Goal: Task Accomplishment & Management: Complete application form

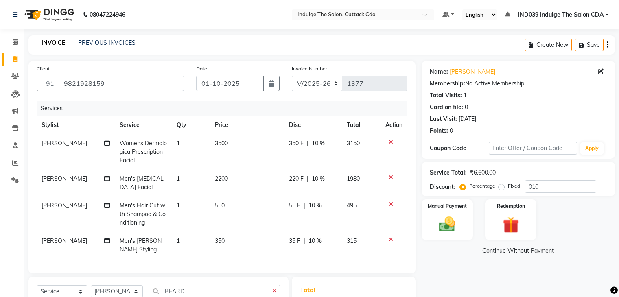
select select "7297"
select select "service"
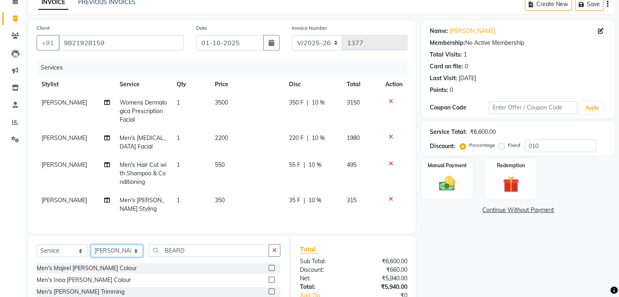
click at [111, 257] on select "Select Stylist [PERSON_NAME]( Therapist ) [PERSON_NAME] IND039 Indulge The Salo…" at bounding box center [117, 251] width 52 height 13
select select "91380"
click at [91, 252] on select "Select Stylist [PERSON_NAME]( Therapist ) [PERSON_NAME] IND039 Indulge The Salo…" at bounding box center [117, 251] width 52 height 13
click at [273, 253] on icon "button" at bounding box center [274, 250] width 4 height 6
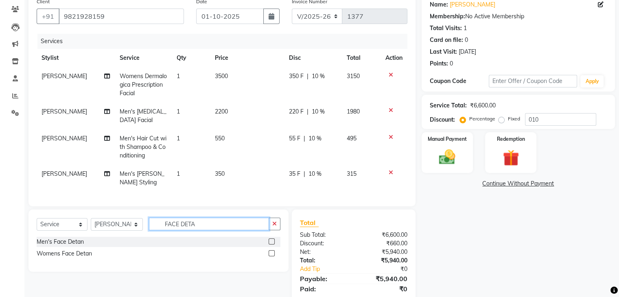
scroll to position [81, 0]
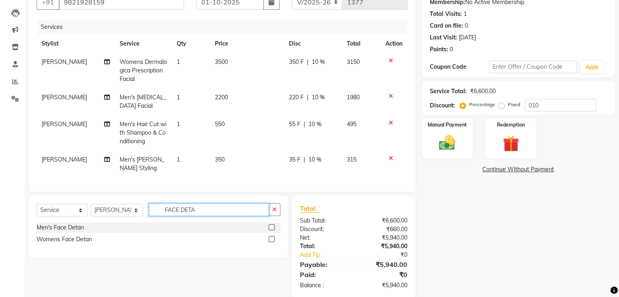
type input "FACE DETA"
click at [272, 242] on label at bounding box center [272, 239] width 6 height 6
click at [272, 242] on input "checkbox" at bounding box center [271, 239] width 5 height 5
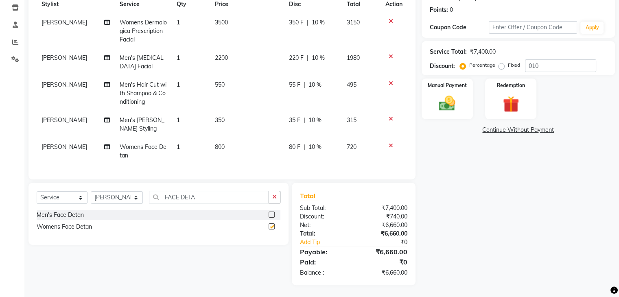
checkbox input "false"
click at [275, 196] on icon "button" at bounding box center [274, 197] width 4 height 6
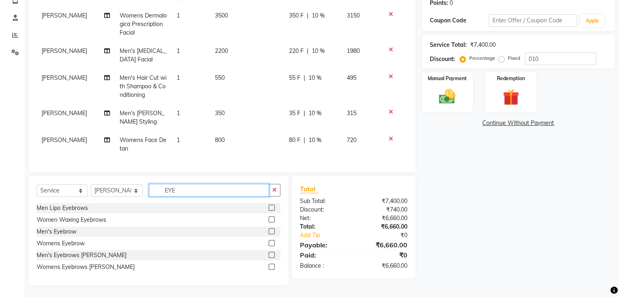
type input "EYE"
click at [272, 246] on label at bounding box center [272, 243] width 6 height 6
click at [272, 246] on input "checkbox" at bounding box center [271, 243] width 5 height 5
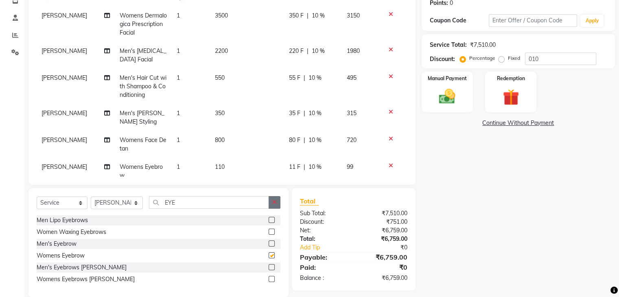
checkbox input "false"
click at [274, 199] on button "button" at bounding box center [275, 202] width 12 height 13
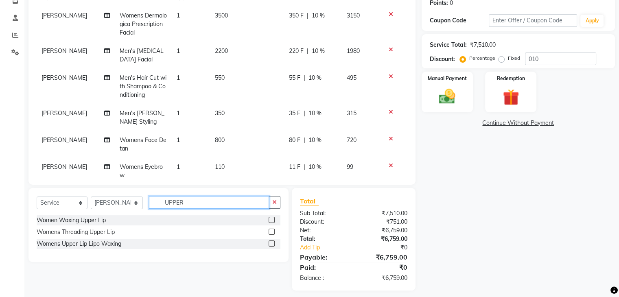
type input "UPPER"
click at [272, 231] on label at bounding box center [272, 232] width 6 height 6
click at [272, 231] on input "checkbox" at bounding box center [271, 232] width 5 height 5
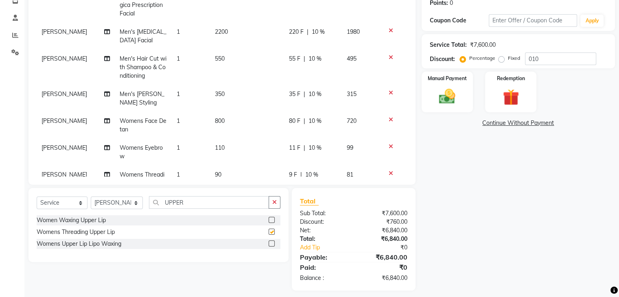
checkbox input "false"
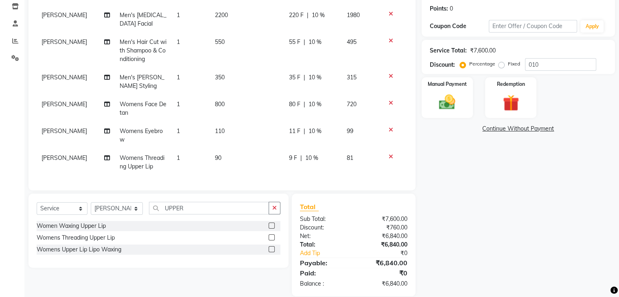
scroll to position [134, 0]
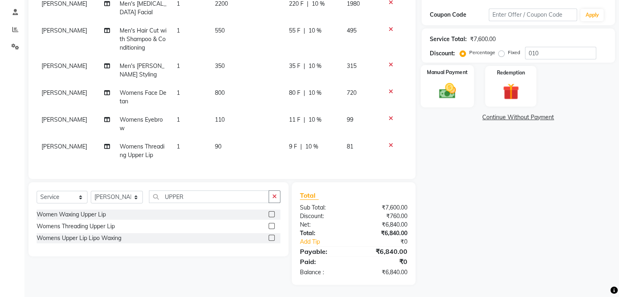
click at [440, 85] on img at bounding box center [447, 91] width 27 height 20
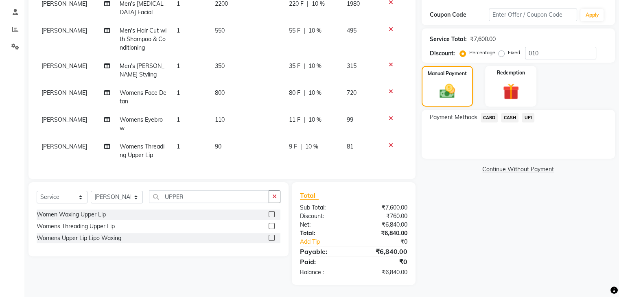
click at [530, 116] on span "UPI" at bounding box center [528, 117] width 13 height 9
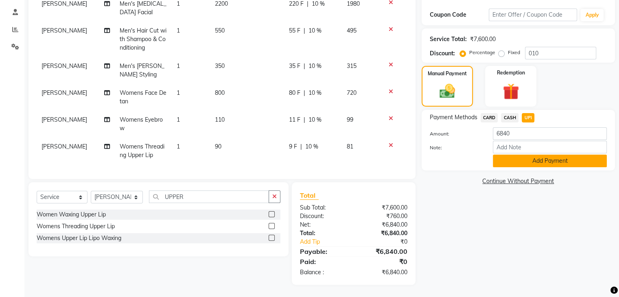
click at [565, 157] on button "Add Payment" at bounding box center [550, 161] width 114 height 13
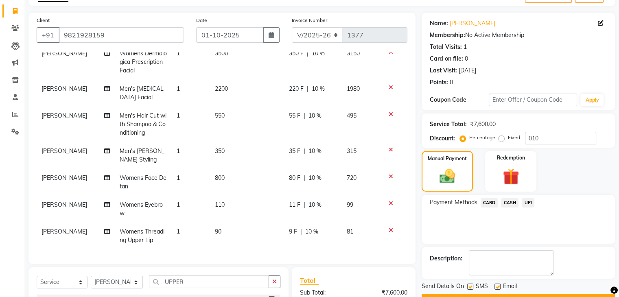
scroll to position [151, 0]
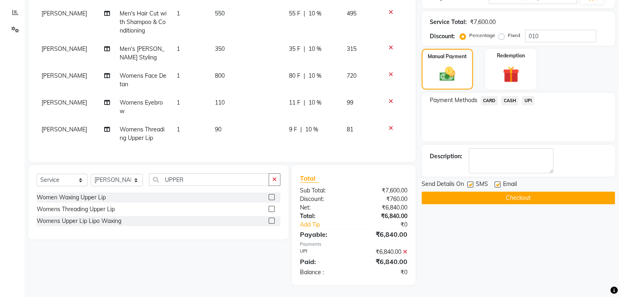
click at [510, 199] on button "Checkout" at bounding box center [518, 198] width 193 height 13
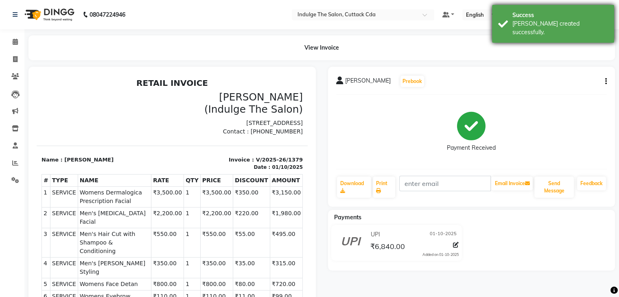
click at [546, 10] on div "Success Bill created successfully." at bounding box center [553, 24] width 122 height 38
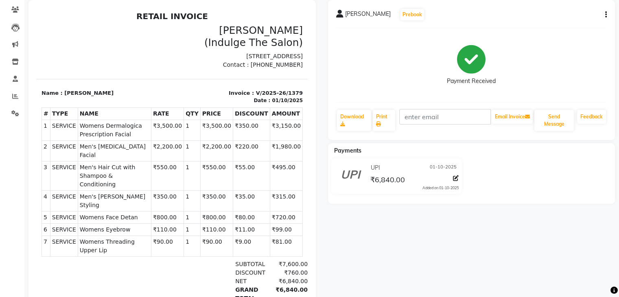
scroll to position [66, 0]
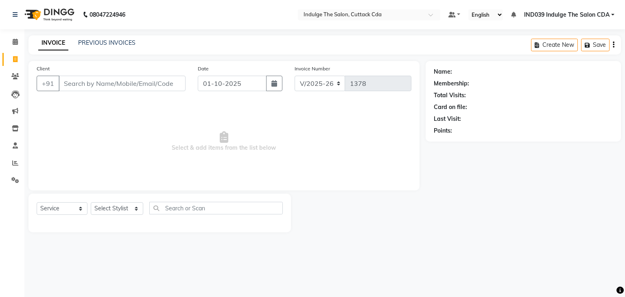
select select "7297"
select select "service"
click at [134, 79] on input "Client" at bounding box center [122, 83] width 127 height 15
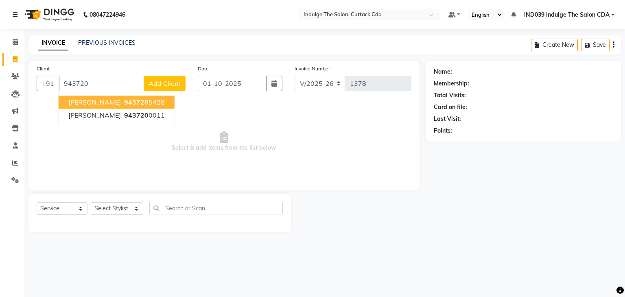
click at [140, 100] on span "943720" at bounding box center [136, 102] width 24 height 8
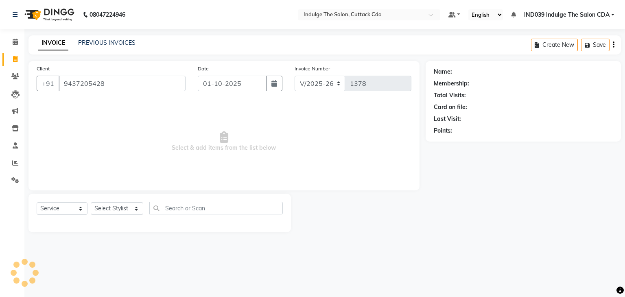
type input "9437205428"
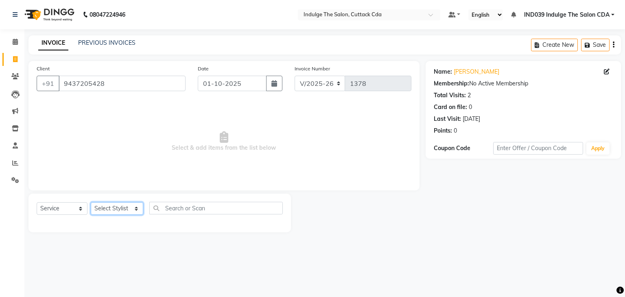
click at [119, 210] on select "Select Stylist [PERSON_NAME]( Therapist ) [PERSON_NAME] IND039 Indulge The Salo…" at bounding box center [117, 208] width 53 height 13
select select "91068"
click at [91, 203] on select "Select Stylist [PERSON_NAME]( Therapist ) [PERSON_NAME] IND039 Indulge The Salo…" at bounding box center [117, 208] width 53 height 13
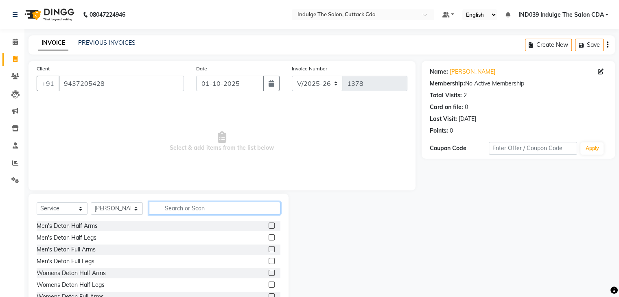
click at [199, 204] on input "text" at bounding box center [214, 208] width 131 height 13
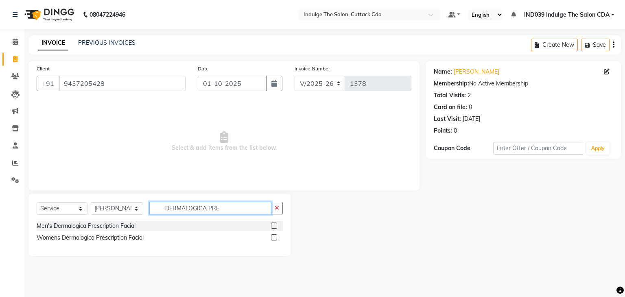
type input "DERMALOGICA PRE"
click at [275, 226] on label at bounding box center [274, 226] width 6 height 6
click at [275, 226] on input "checkbox" at bounding box center [273, 225] width 5 height 5
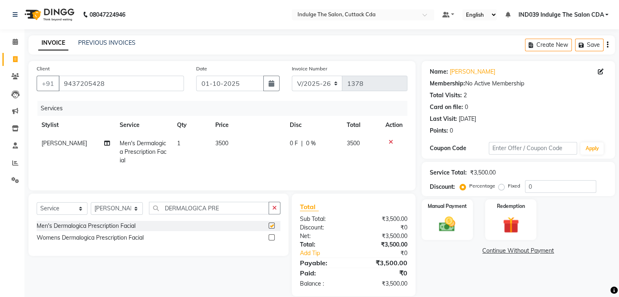
checkbox input "false"
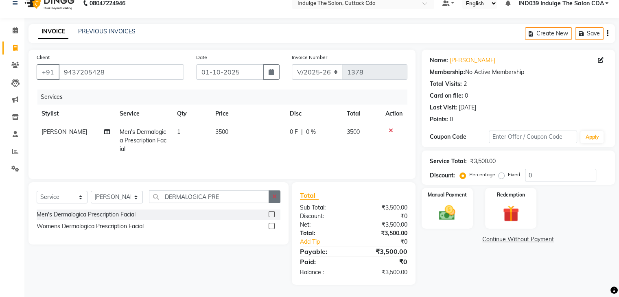
click at [277, 197] on button "button" at bounding box center [275, 196] width 12 height 13
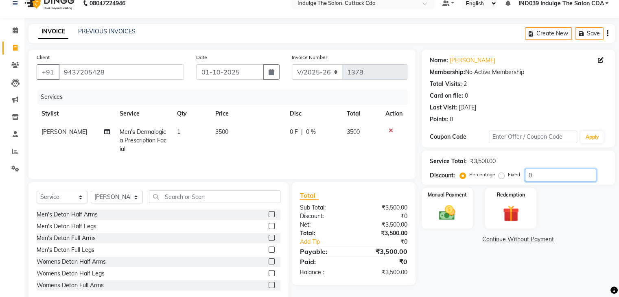
click at [539, 177] on input "0" at bounding box center [560, 175] width 71 height 13
type input "010"
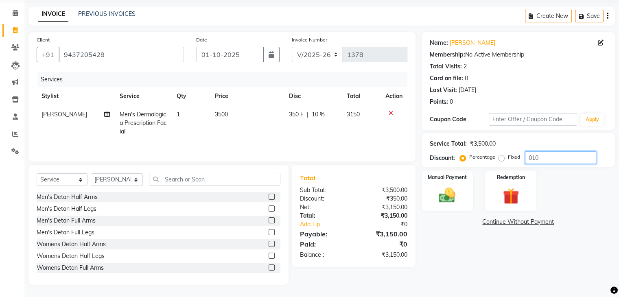
scroll to position [0, 6]
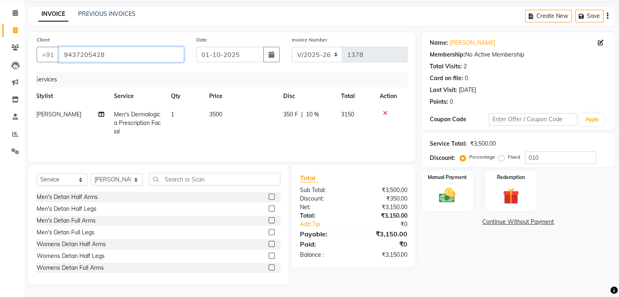
click at [159, 57] on input "9437205428" at bounding box center [121, 54] width 125 height 15
type input "943720542"
type input "0"
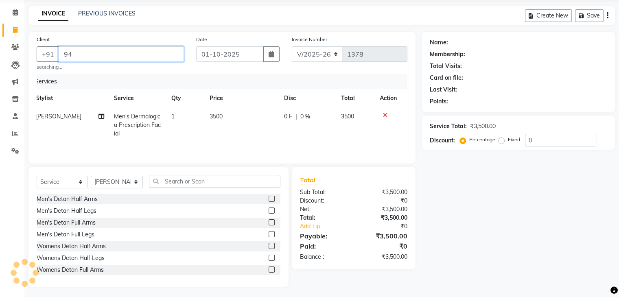
type input "9"
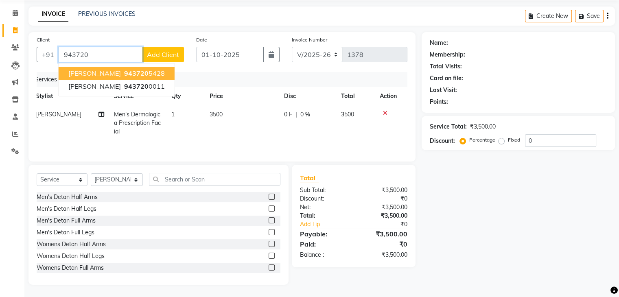
click at [158, 72] on ngb-highlight "943720 5428" at bounding box center [144, 73] width 42 height 8
type input "9437205428"
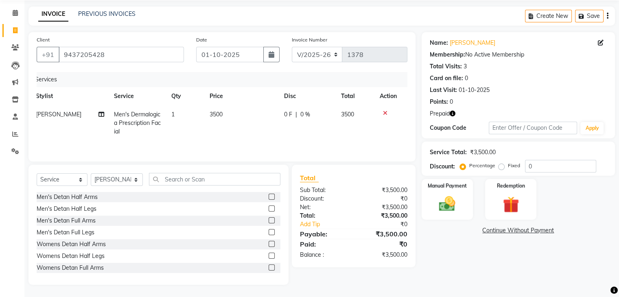
click at [451, 114] on icon "button" at bounding box center [453, 114] width 6 height 6
click at [512, 195] on img at bounding box center [510, 205] width 27 height 21
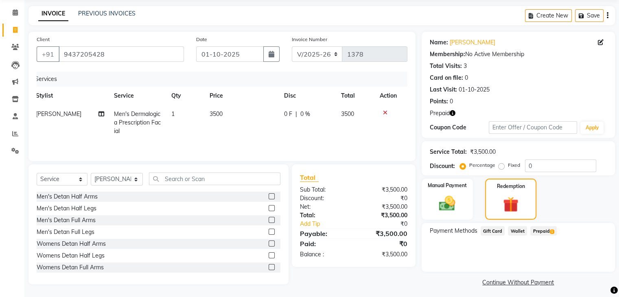
click at [543, 230] on span "Prepaid 1" at bounding box center [543, 230] width 26 height 9
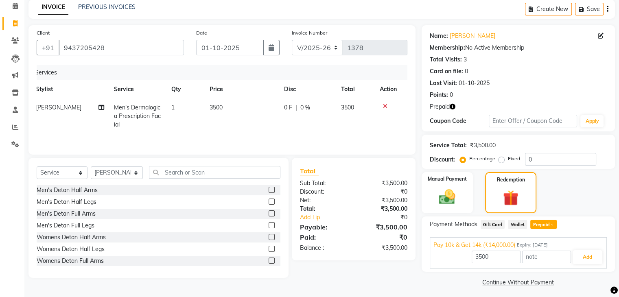
scroll to position [39, 0]
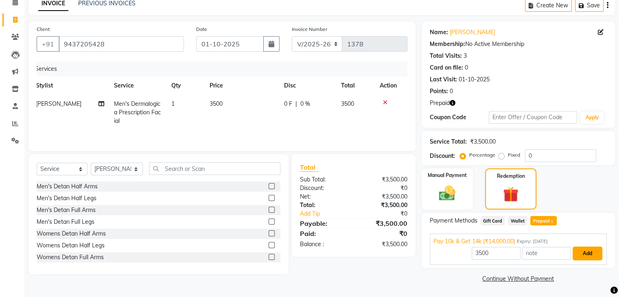
click at [586, 250] on button "Add" at bounding box center [588, 254] width 30 height 14
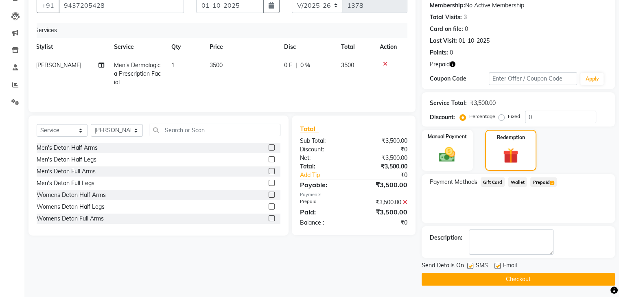
scroll to position [79, 0]
click at [569, 276] on button "Checkout" at bounding box center [518, 279] width 193 height 13
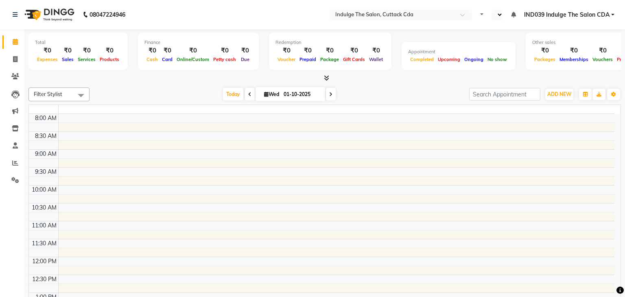
select select "en"
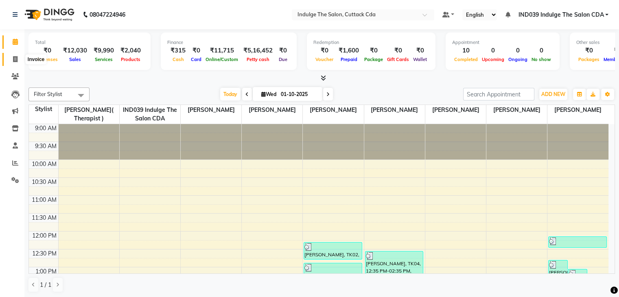
click at [16, 59] on icon at bounding box center [15, 59] width 4 height 6
select select "service"
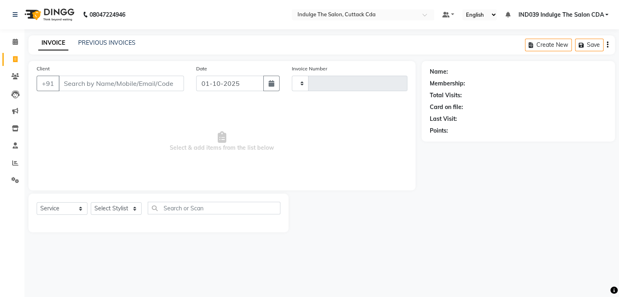
type input "1378"
select select "7297"
click at [79, 83] on input "Client" at bounding box center [122, 83] width 127 height 15
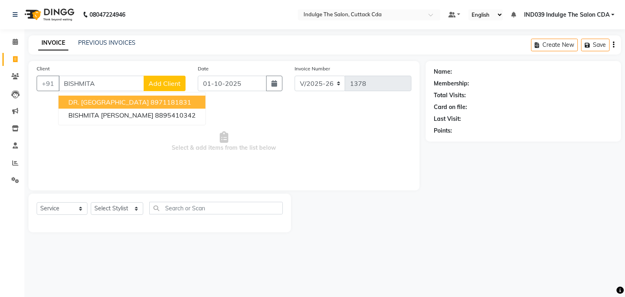
click at [92, 103] on span "DR. [GEOGRAPHIC_DATA]" at bounding box center [108, 102] width 81 height 8
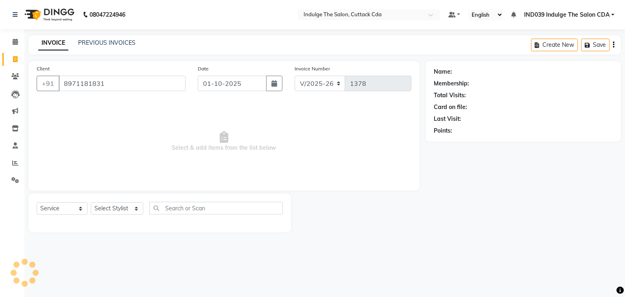
type input "8971181831"
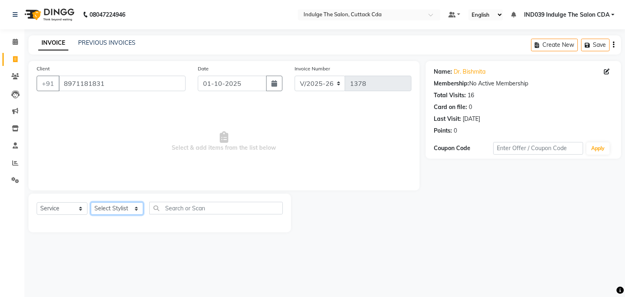
click at [115, 211] on select "Select Stylist [PERSON_NAME]( Therapist ) [PERSON_NAME] IND039 Indulge The Salo…" at bounding box center [117, 208] width 53 height 13
select select "87394"
click at [91, 203] on select "Select Stylist [PERSON_NAME]( Therapist ) [PERSON_NAME] IND039 Indulge The Salo…" at bounding box center [117, 208] width 53 height 13
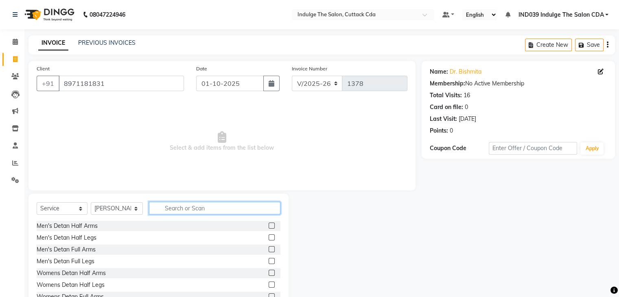
click at [189, 206] on input "text" at bounding box center [214, 208] width 131 height 13
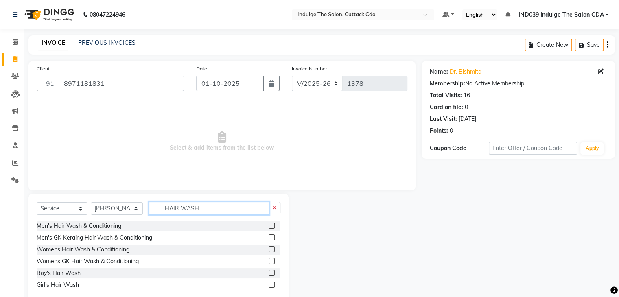
type input "HAIR WASH"
click at [271, 248] on label at bounding box center [272, 249] width 6 height 6
click at [271, 248] on input "checkbox" at bounding box center [271, 249] width 5 height 5
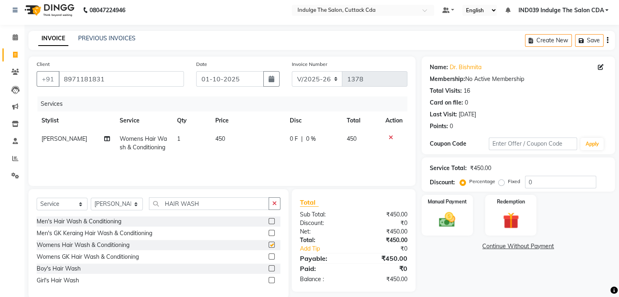
checkbox input "false"
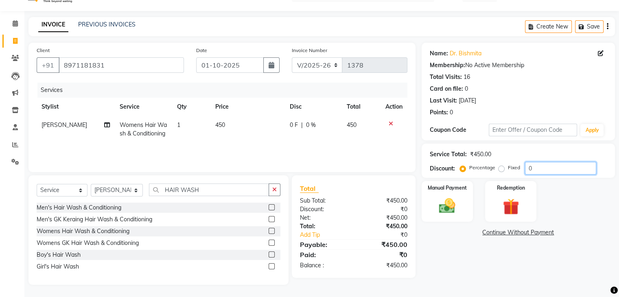
click at [550, 165] on input "0" at bounding box center [560, 168] width 71 height 13
type input "010"
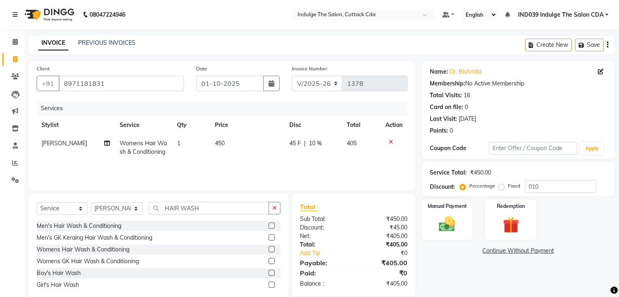
select select "7297"
select select "service"
select select "87394"
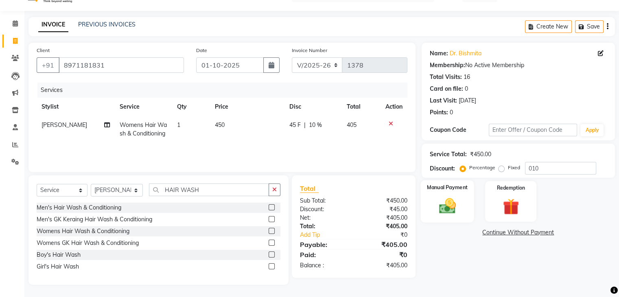
click at [446, 203] on img at bounding box center [447, 207] width 27 height 20
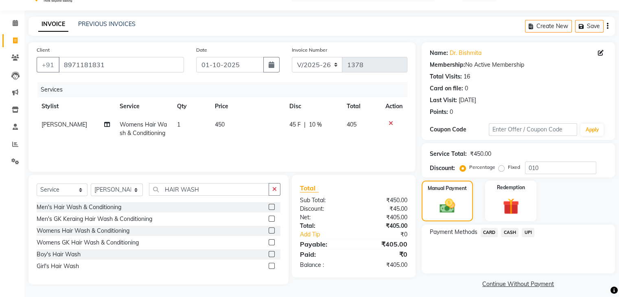
click at [528, 230] on span "UPI" at bounding box center [528, 232] width 13 height 9
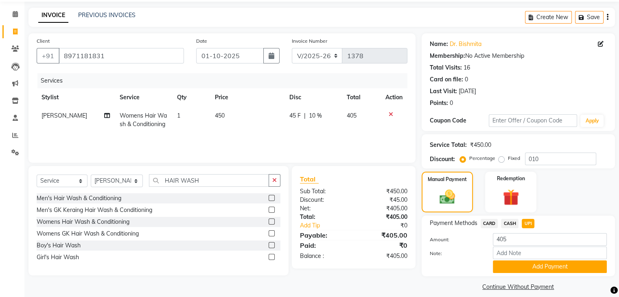
scroll to position [36, 0]
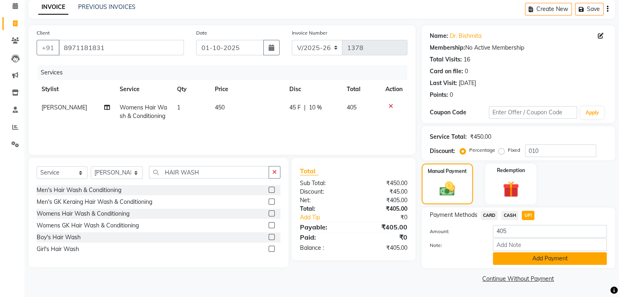
click at [565, 260] on button "Add Payment" at bounding box center [550, 258] width 114 height 13
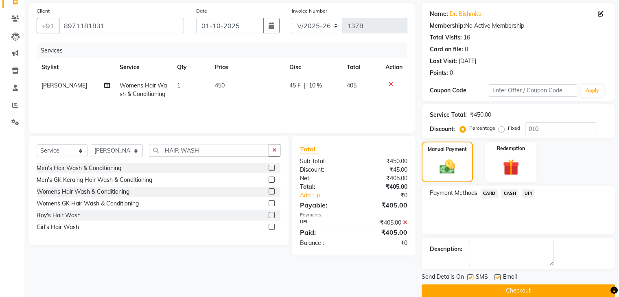
scroll to position [70, 0]
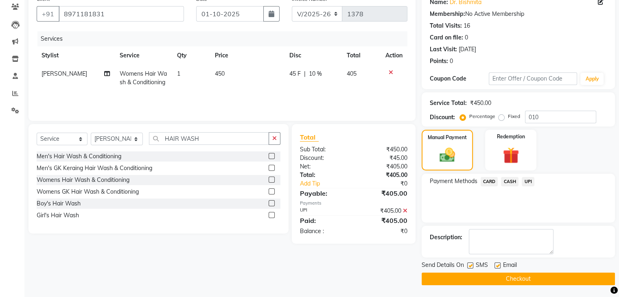
click at [545, 277] on button "Checkout" at bounding box center [518, 279] width 193 height 13
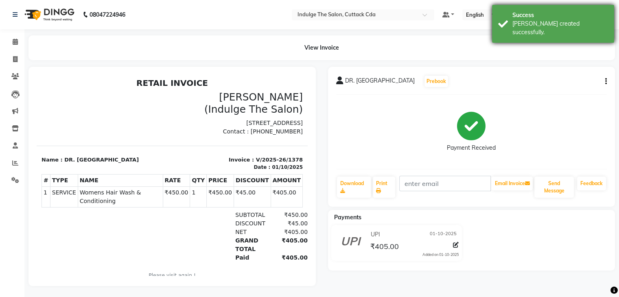
click at [542, 12] on div "Success" at bounding box center [560, 15] width 96 height 9
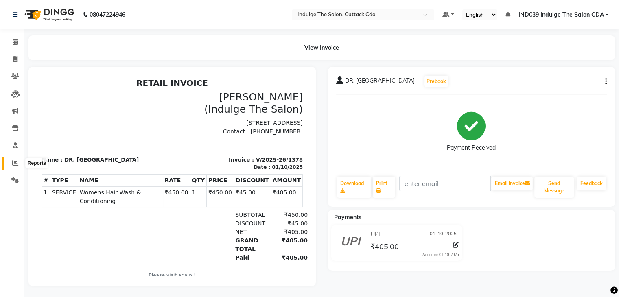
click at [17, 161] on icon at bounding box center [15, 163] width 6 height 6
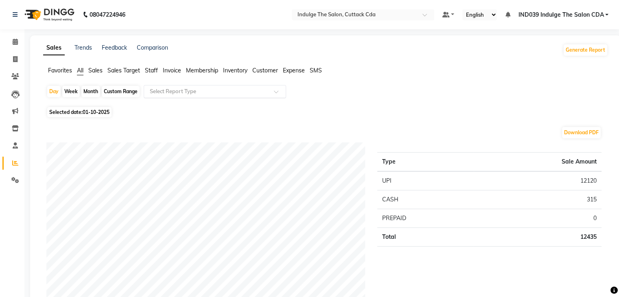
click at [173, 91] on input "text" at bounding box center [206, 92] width 117 height 8
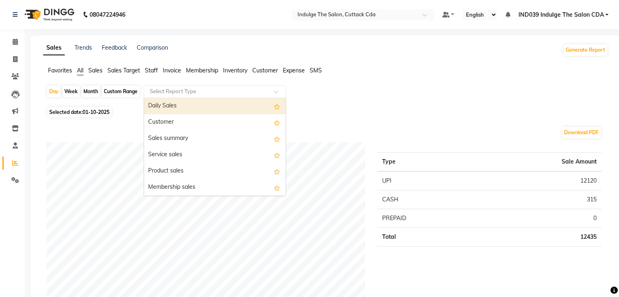
click at [177, 107] on div "Daily Sales" at bounding box center [215, 106] width 142 height 16
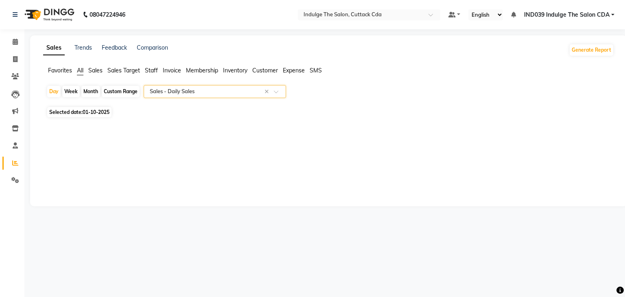
select select "full_report"
select select "csv"
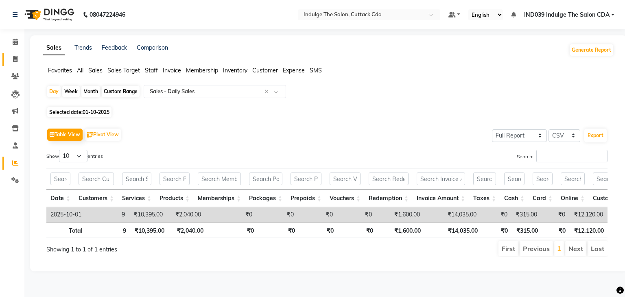
click at [15, 59] on icon at bounding box center [15, 59] width 4 height 6
select select "7297"
select select "service"
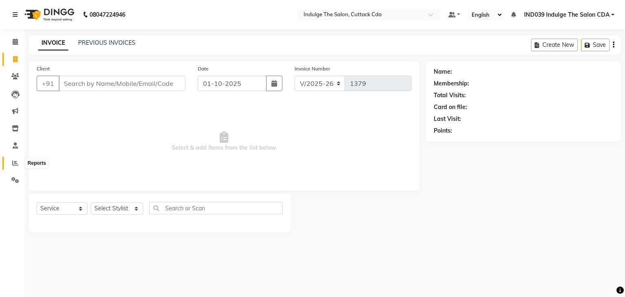
click at [14, 164] on icon at bounding box center [15, 163] width 6 height 6
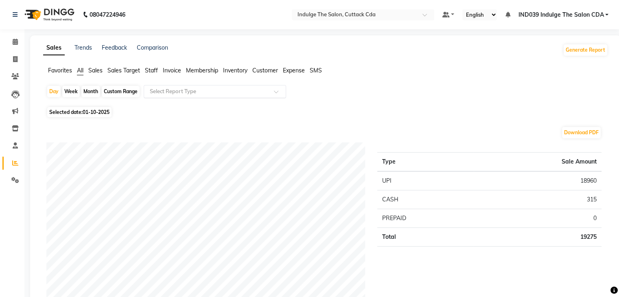
click at [179, 91] on input "text" at bounding box center [206, 92] width 117 height 8
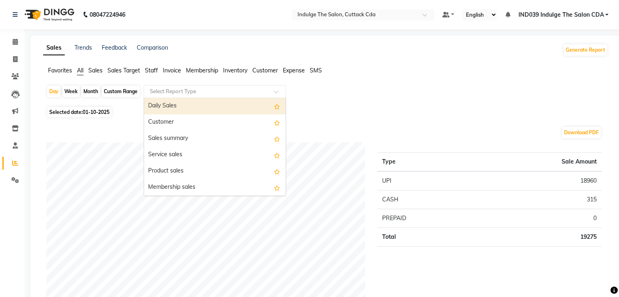
click at [181, 103] on div "Daily Sales" at bounding box center [215, 106] width 142 height 16
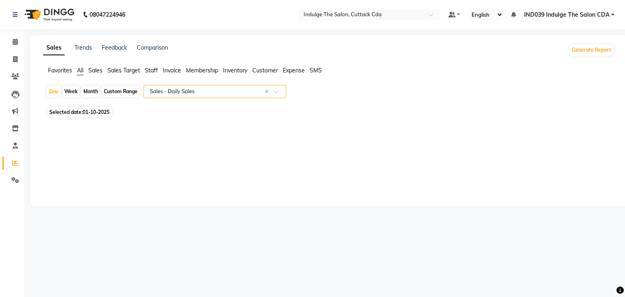
select select "full_report"
select select "csv"
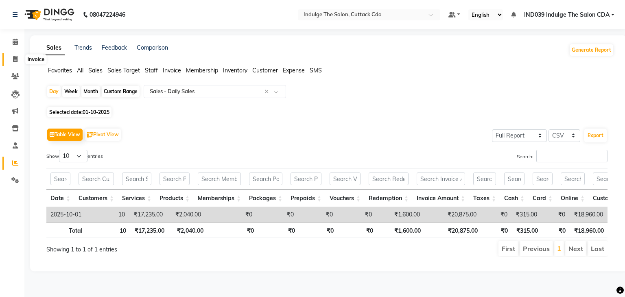
click at [17, 58] on icon at bounding box center [15, 59] width 4 height 6
select select "service"
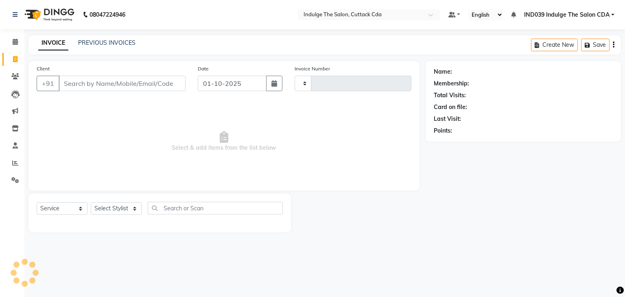
type input "1380"
select select "7297"
click at [91, 42] on link "PREVIOUS INVOICES" at bounding box center [106, 42] width 57 height 7
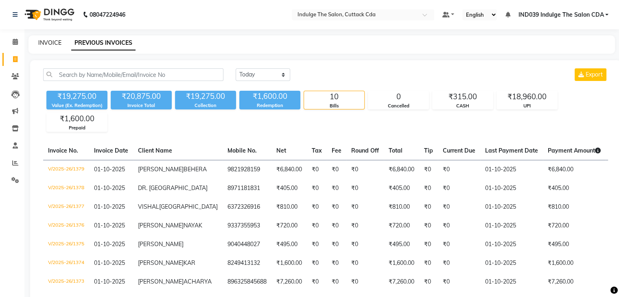
click at [47, 43] on link "INVOICE" at bounding box center [49, 42] width 23 height 7
select select "service"
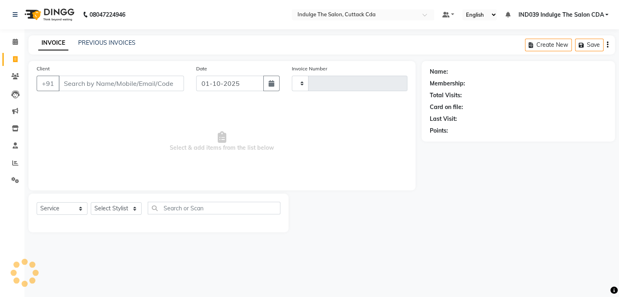
type input "1380"
select select "7297"
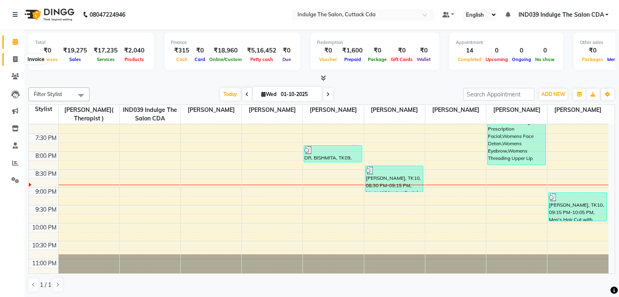
click at [15, 57] on icon at bounding box center [15, 59] width 4 height 6
select select "service"
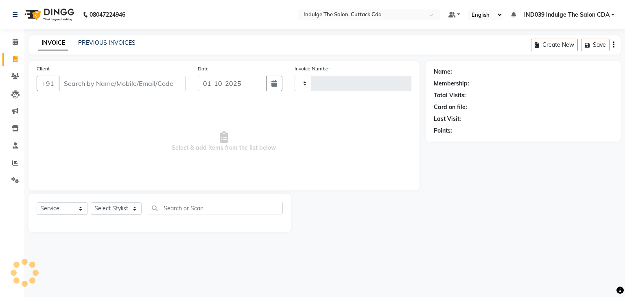
type input "1380"
select select "7297"
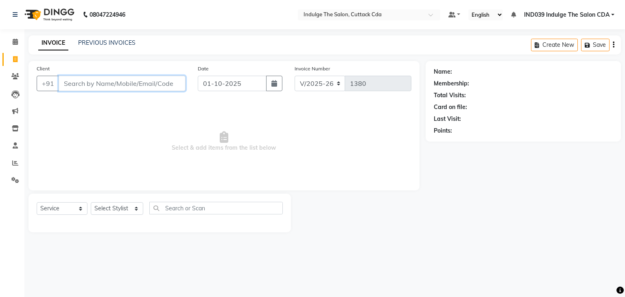
click at [103, 87] on input "Client" at bounding box center [122, 83] width 127 height 15
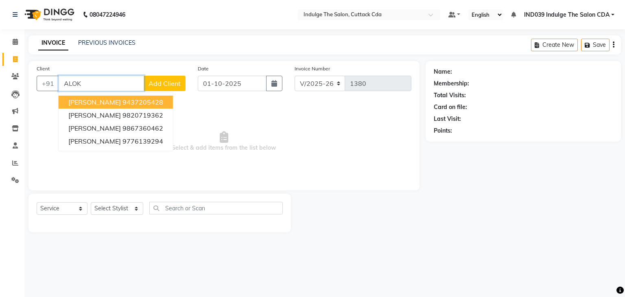
click at [129, 101] on ngb-highlight "9437205428" at bounding box center [143, 102] width 41 height 8
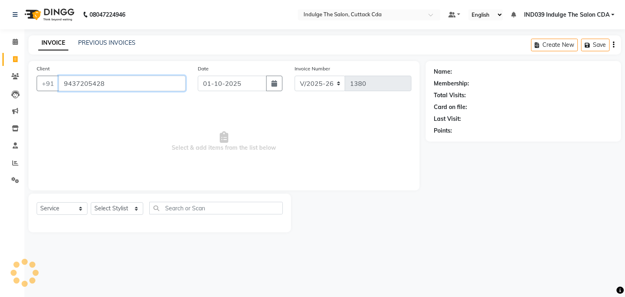
type input "9437205428"
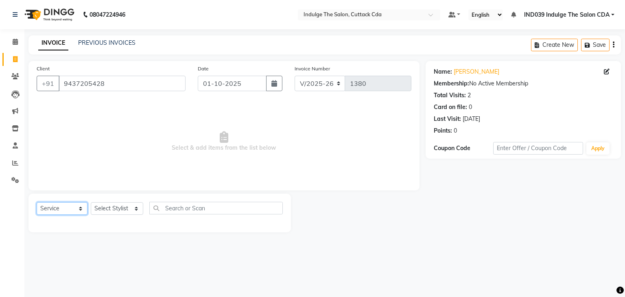
click at [51, 211] on select "Select Service Product Membership Package Voucher Prepaid Gift Card" at bounding box center [62, 208] width 51 height 13
select select "P"
click at [37, 203] on select "Select Service Product Membership Package Voucher Prepaid Gift Card" at bounding box center [62, 208] width 51 height 13
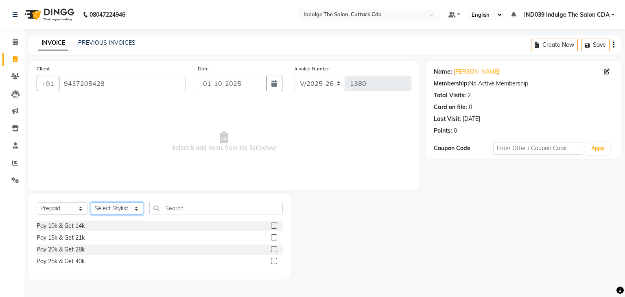
click at [132, 211] on select "Select Stylist [PERSON_NAME]( Therapist ) [PERSON_NAME] IND039 Indulge The Salo…" at bounding box center [117, 208] width 53 height 13
select select "91068"
click at [91, 203] on select "Select Stylist [PERSON_NAME]( Therapist ) [PERSON_NAME] IND039 Indulge The Salo…" at bounding box center [117, 208] width 53 height 13
click at [275, 225] on label at bounding box center [274, 226] width 6 height 6
click at [275, 225] on input "checkbox" at bounding box center [273, 225] width 5 height 5
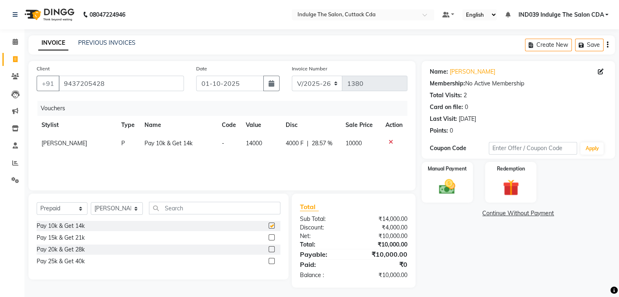
checkbox input "false"
click at [443, 179] on img at bounding box center [447, 187] width 27 height 20
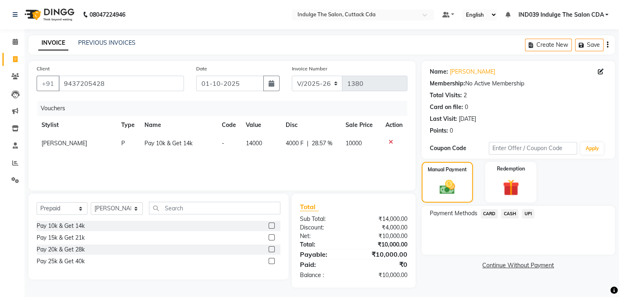
click at [489, 214] on span "CARD" at bounding box center [490, 213] width 18 height 9
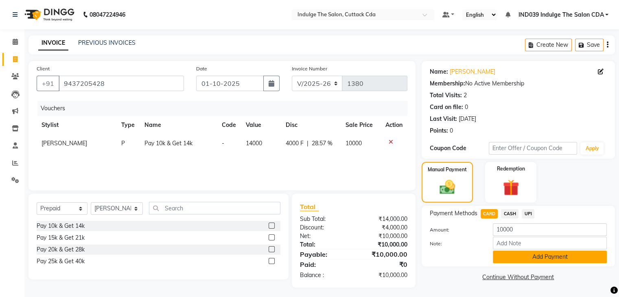
click at [555, 259] on button "Add Payment" at bounding box center [550, 257] width 114 height 13
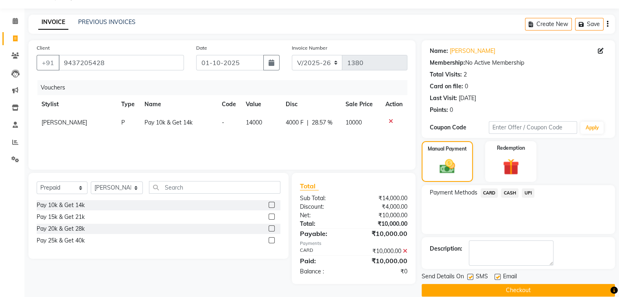
scroll to position [32, 0]
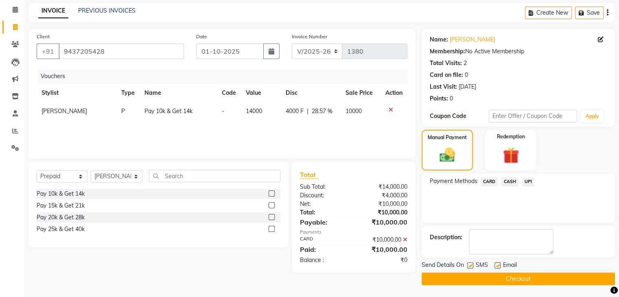
click at [552, 279] on button "Checkout" at bounding box center [518, 279] width 193 height 13
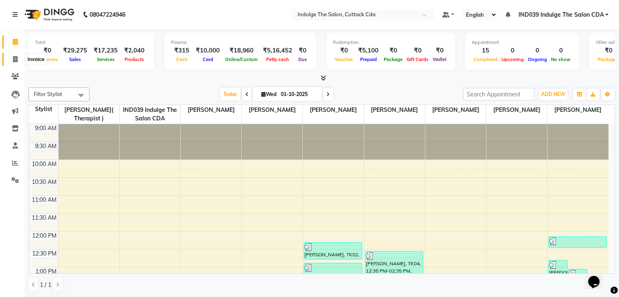
click at [15, 59] on icon at bounding box center [15, 59] width 4 height 6
select select "7297"
select select "service"
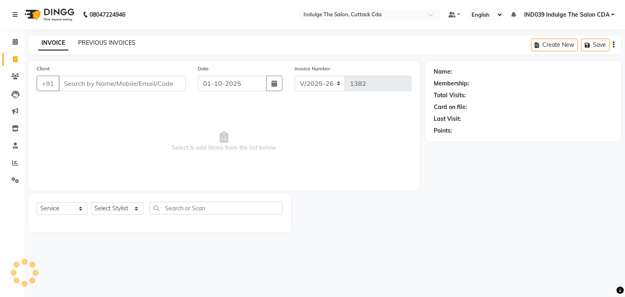
click at [97, 40] on link "PREVIOUS INVOICES" at bounding box center [106, 42] width 57 height 7
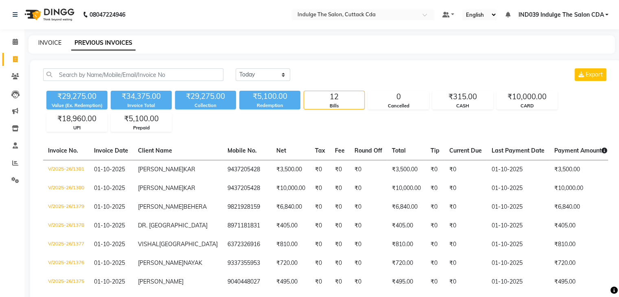
click at [52, 43] on link "INVOICE" at bounding box center [49, 42] width 23 height 7
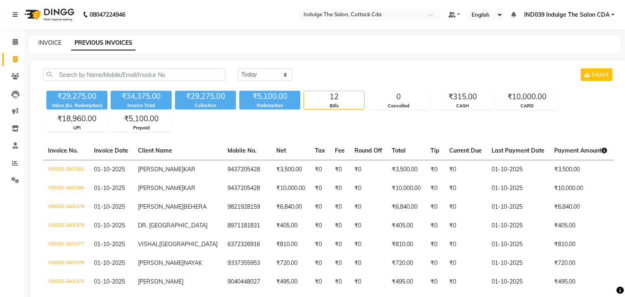
select select "7297"
select select "service"
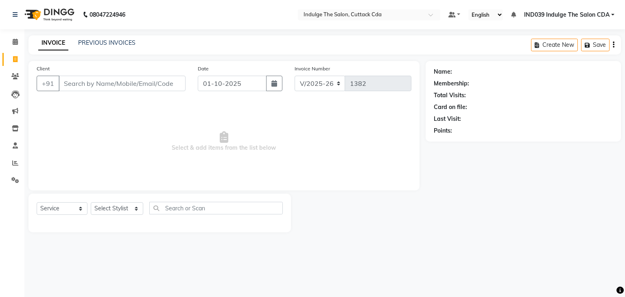
click at [98, 82] on input "Client" at bounding box center [122, 83] width 127 height 15
type input "7077788833"
click at [165, 88] on button "Add Client" at bounding box center [165, 83] width 42 height 15
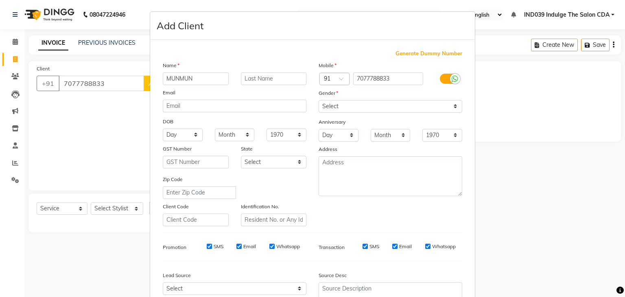
type input "MUNMUN"
type input "PANDA"
click at [373, 109] on select "Select [DEMOGRAPHIC_DATA] [DEMOGRAPHIC_DATA] Other Prefer Not To Say" at bounding box center [391, 106] width 144 height 13
select select "[DEMOGRAPHIC_DATA]"
click at [319, 101] on select "Select [DEMOGRAPHIC_DATA] [DEMOGRAPHIC_DATA] Other Prefer Not To Say" at bounding box center [391, 106] width 144 height 13
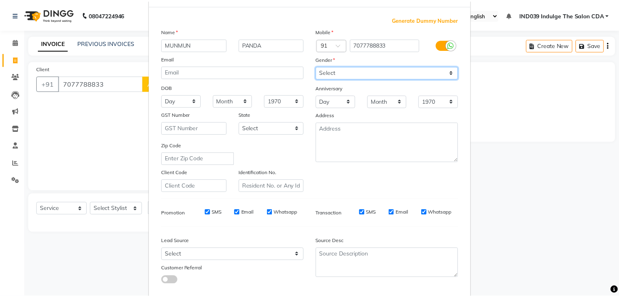
scroll to position [83, 0]
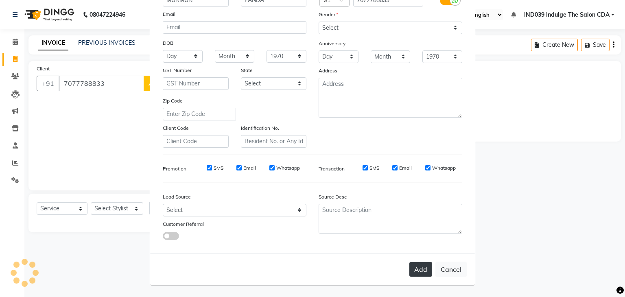
click at [420, 269] on button "Add" at bounding box center [420, 269] width 23 height 15
select select
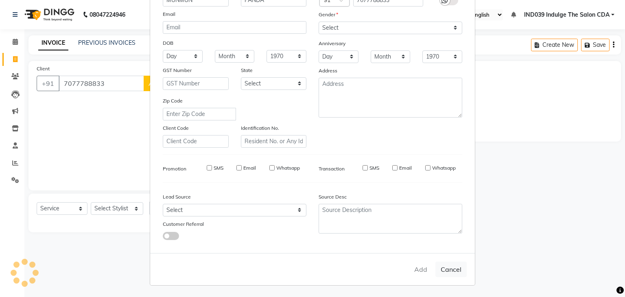
select select
checkbox input "false"
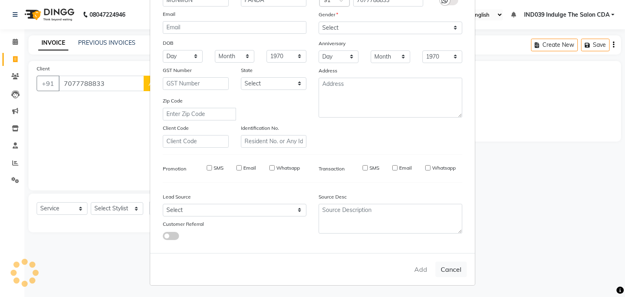
checkbox input "false"
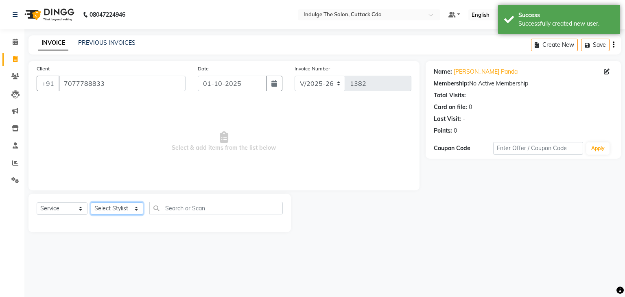
click at [125, 212] on select "Select Stylist [PERSON_NAME]( Therapist ) [PERSON_NAME] IND039 Indulge The Salo…" at bounding box center [117, 208] width 53 height 13
select select "91719"
click at [91, 203] on select "Select Stylist [PERSON_NAME]( Therapist ) [PERSON_NAME] IND039 Indulge The Salo…" at bounding box center [117, 208] width 53 height 13
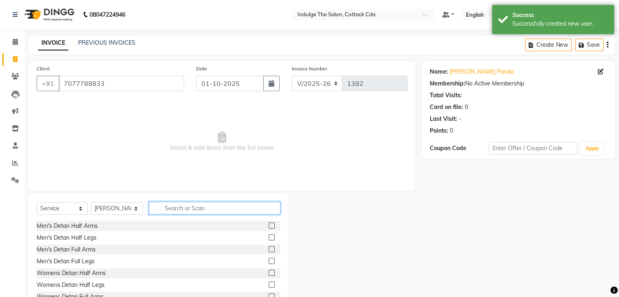
click at [204, 212] on input "text" at bounding box center [214, 208] width 131 height 13
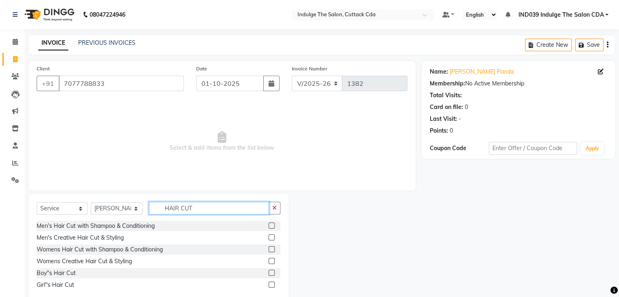
type input "HAIR CUT"
click at [271, 248] on label at bounding box center [272, 249] width 6 height 6
click at [271, 248] on input "checkbox" at bounding box center [271, 249] width 5 height 5
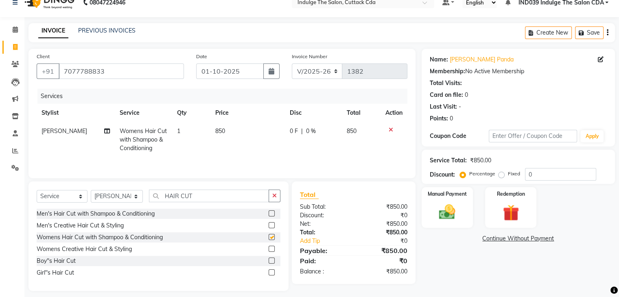
scroll to position [19, 0]
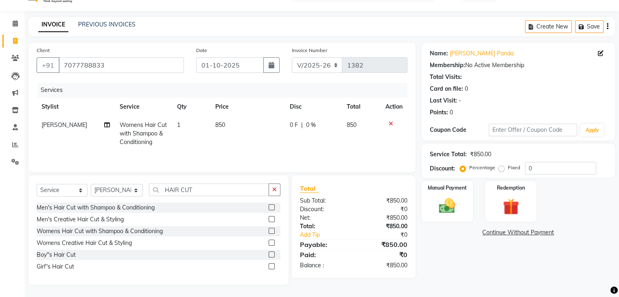
checkbox input "false"
click at [539, 167] on input "0" at bounding box center [560, 168] width 71 height 13
type input "010"
click at [446, 197] on img at bounding box center [447, 207] width 27 height 20
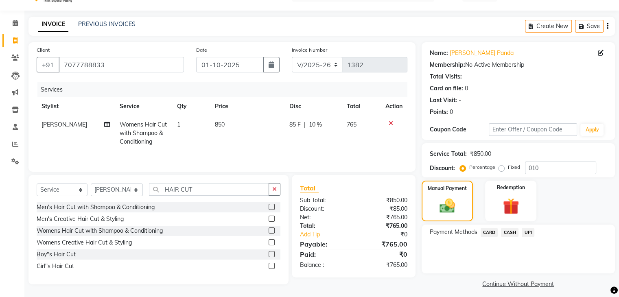
click at [528, 231] on span "UPI" at bounding box center [528, 232] width 13 height 9
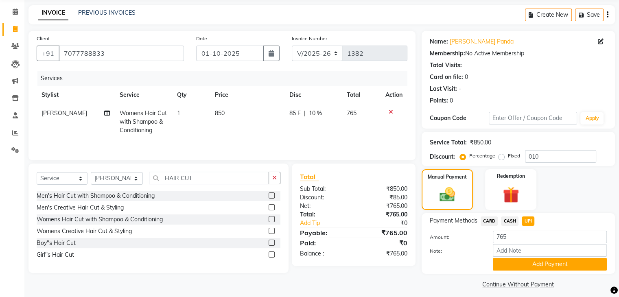
scroll to position [36, 0]
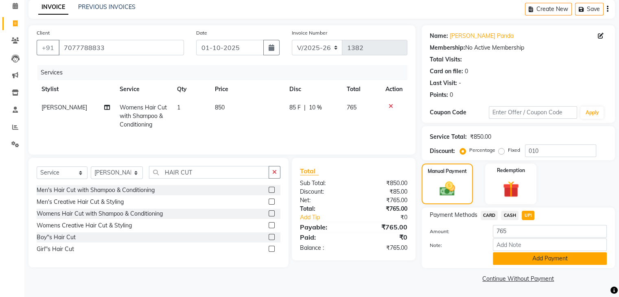
click at [558, 256] on button "Add Payment" at bounding box center [550, 258] width 114 height 13
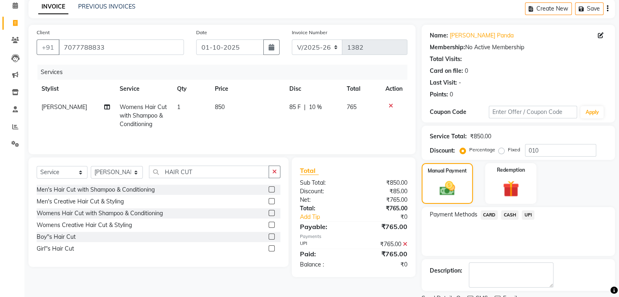
scroll to position [70, 0]
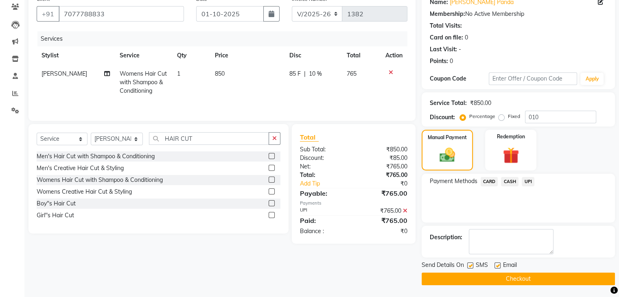
click at [560, 278] on button "Checkout" at bounding box center [518, 279] width 193 height 13
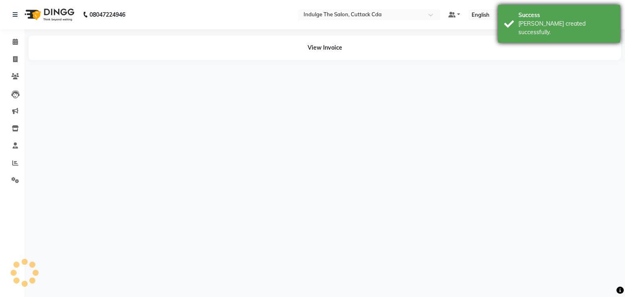
click at [558, 15] on div "Success" at bounding box center [567, 15] width 96 height 9
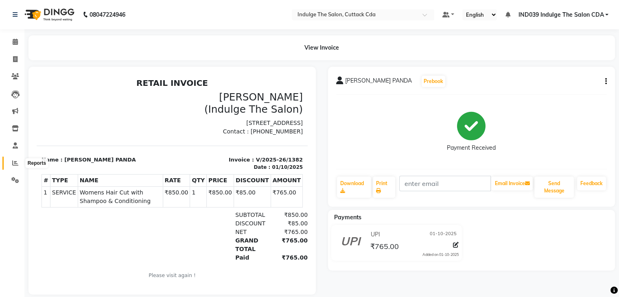
click at [12, 162] on icon at bounding box center [15, 163] width 6 height 6
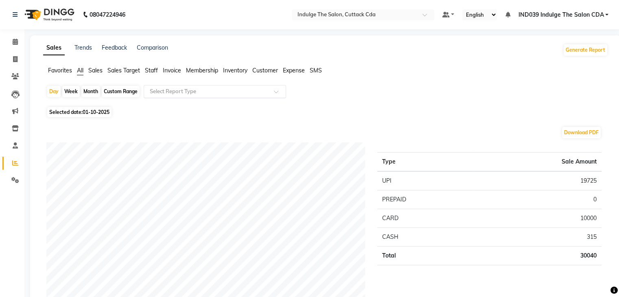
click at [192, 93] on input "text" at bounding box center [206, 92] width 117 height 8
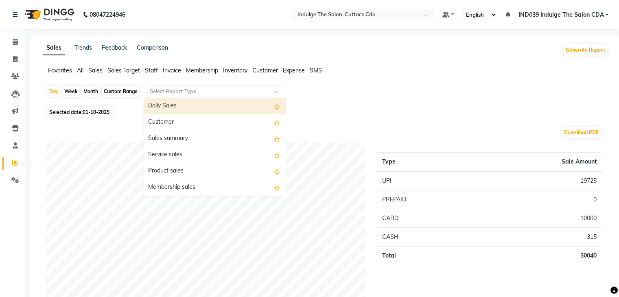
click at [199, 109] on div "Daily Sales" at bounding box center [215, 106] width 142 height 16
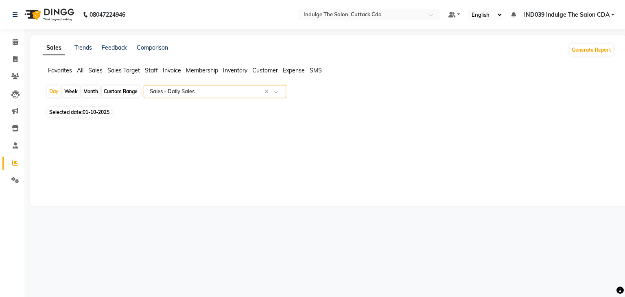
select select "full_report"
select select "csv"
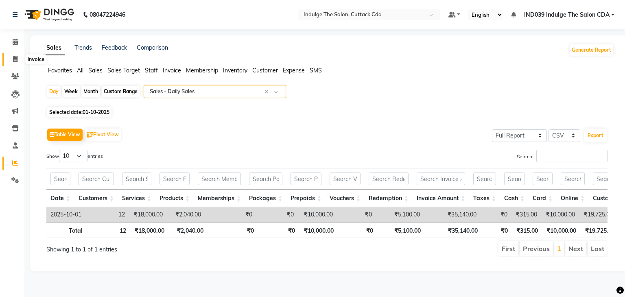
drag, startPoint x: 14, startPoint y: 57, endPoint x: 15, endPoint y: 61, distance: 4.1
click at [14, 57] on icon at bounding box center [15, 59] width 4 height 6
select select "service"
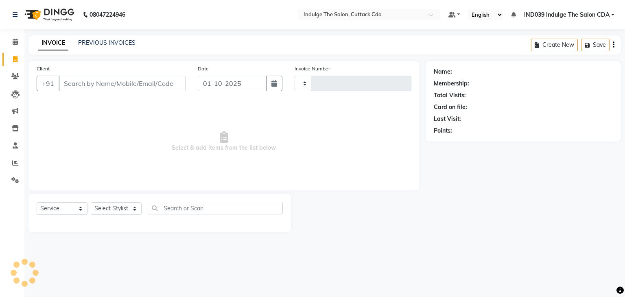
type input "1383"
select select "7297"
click at [14, 162] on icon at bounding box center [15, 163] width 6 height 6
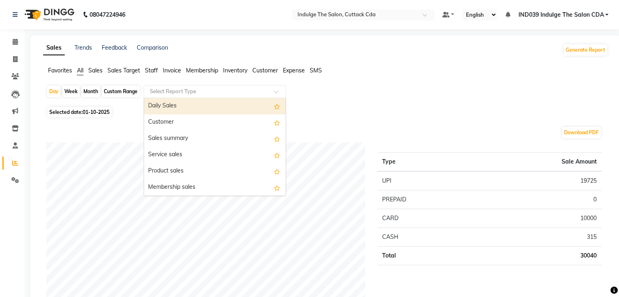
click at [181, 92] on input "text" at bounding box center [206, 92] width 117 height 8
click at [184, 103] on div "Daily Sales" at bounding box center [215, 106] width 142 height 16
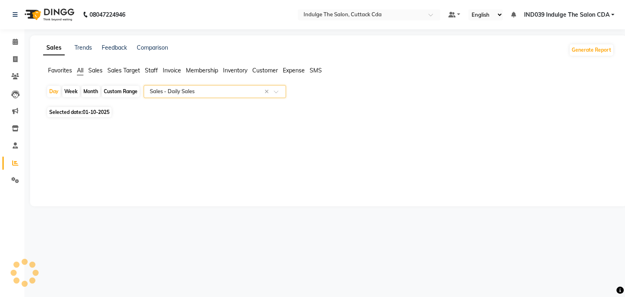
select select "full_report"
select select "csv"
